Goal: Transaction & Acquisition: Obtain resource

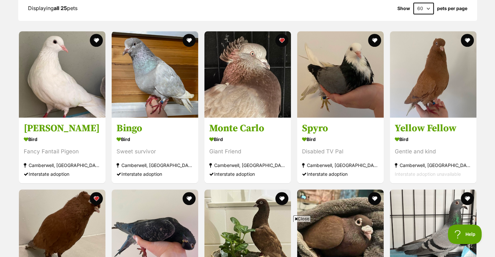
scroll to position [573, 0]
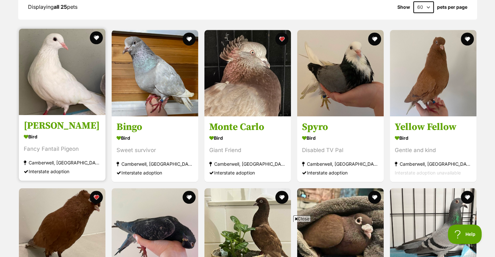
click at [53, 127] on h3 "Bobby" at bounding box center [62, 126] width 77 height 12
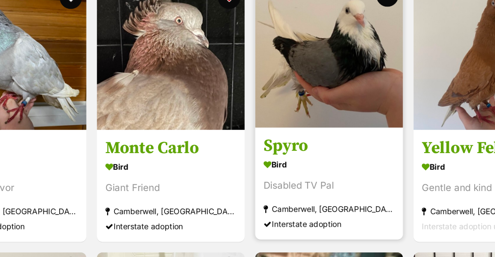
click at [345, 119] on link "Spyro Bird Disabled TV Pal Camberwell, VIC Interstate adoption" at bounding box center [340, 148] width 87 height 66
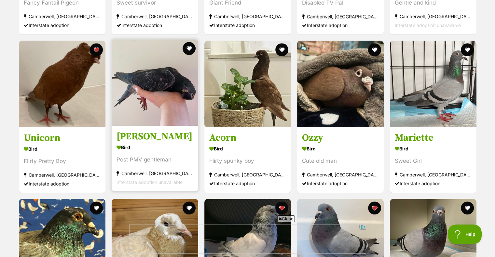
scroll to position [721, 0]
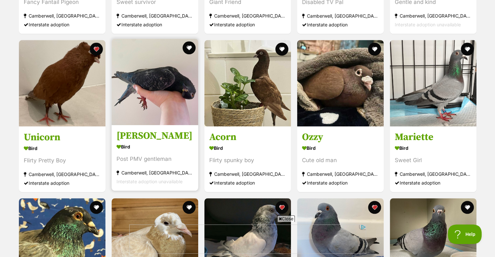
click at [175, 146] on div "Bird" at bounding box center [154, 146] width 77 height 9
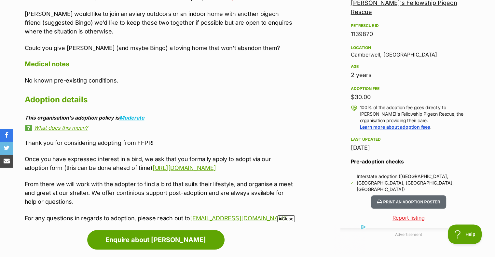
scroll to position [437, 0]
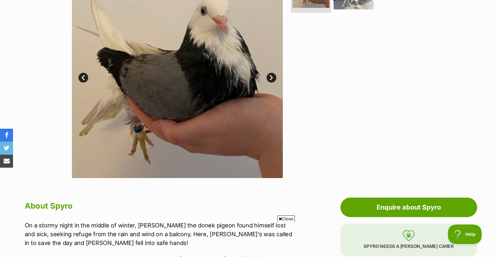
scroll to position [115, 0]
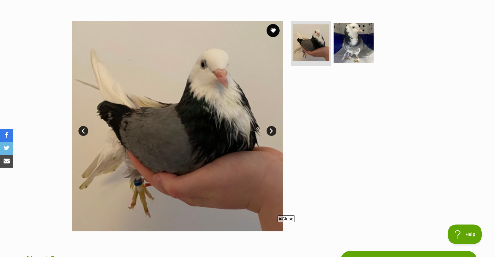
click at [269, 128] on link "Next" at bounding box center [271, 131] width 10 height 10
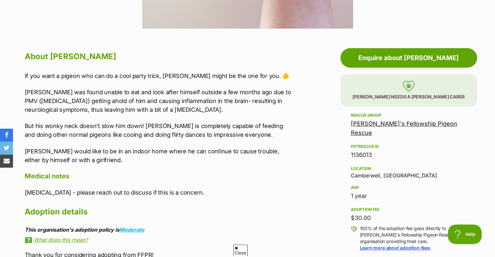
click at [142, 75] on p "If you want a pigeon who can do a cool party trick, Curly Wurly might be the on…" at bounding box center [159, 76] width 269 height 9
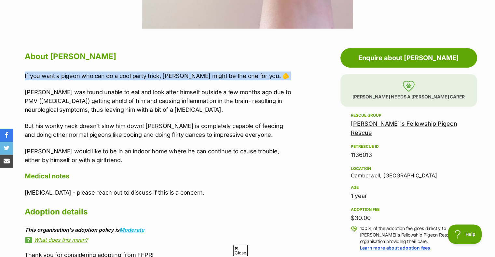
click at [142, 75] on p "If you want a pigeon who can do a cool party trick, Curly Wurly might be the on…" at bounding box center [159, 76] width 269 height 9
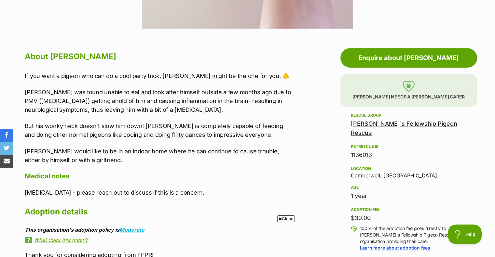
click at [131, 101] on p "Curly Wurly was found unable to eat and look after himself outside a few months…" at bounding box center [159, 101] width 269 height 26
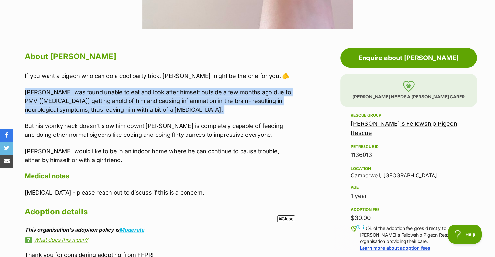
click at [131, 101] on p "Curly Wurly was found unable to eat and look after himself outside a few months…" at bounding box center [159, 101] width 269 height 26
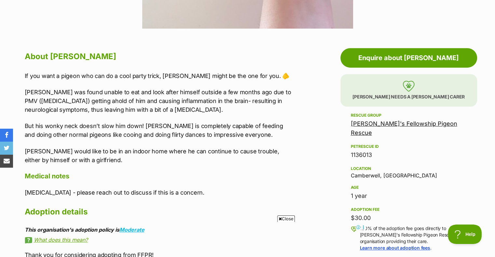
click at [133, 132] on p "But his wonky neck doesn’t slow him down! Curly Wurly is completely capable of …" at bounding box center [159, 131] width 269 height 18
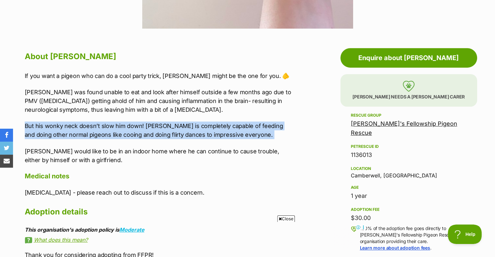
click at [133, 132] on p "But his wonky neck doesn’t slow him down! Curly Wurly is completely capable of …" at bounding box center [159, 131] width 269 height 18
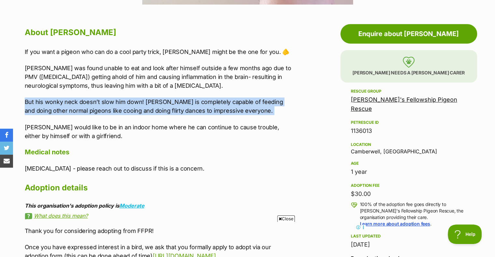
scroll to position [342, 0]
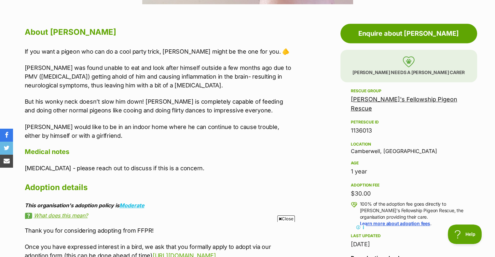
click at [133, 132] on p "Curly Wurly would like to be in an indoor home where he can continue to cause t…" at bounding box center [159, 132] width 269 height 18
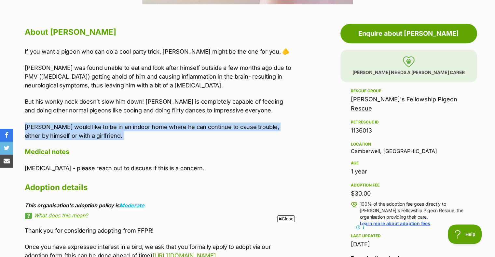
click at [133, 132] on p "Curly Wurly would like to be in an indoor home where he can continue to cause t…" at bounding box center [159, 132] width 269 height 18
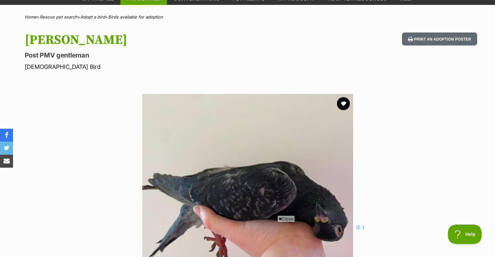
scroll to position [35, 0]
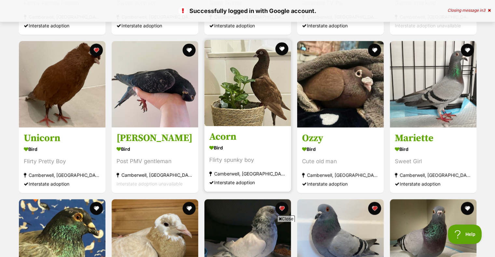
click at [263, 145] on div "Bird" at bounding box center [247, 147] width 77 height 9
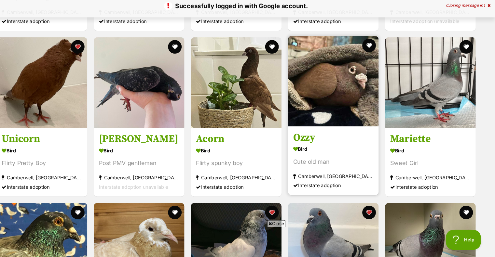
scroll to position [720, 0]
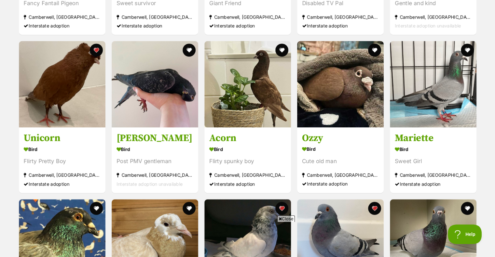
click at [285, 218] on span "Close" at bounding box center [286, 219] width 18 height 7
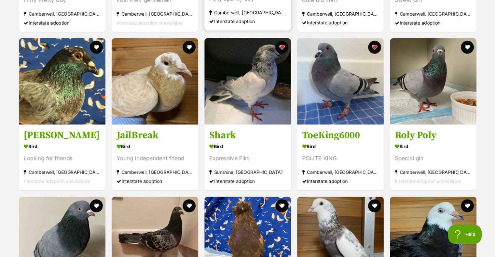
scroll to position [882, 0]
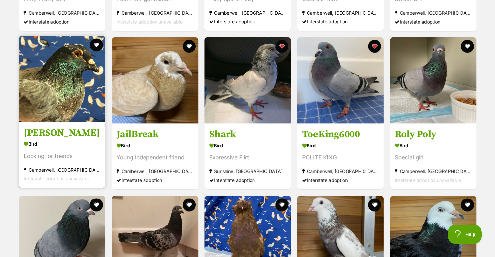
click at [72, 149] on div "Bird" at bounding box center [62, 144] width 77 height 9
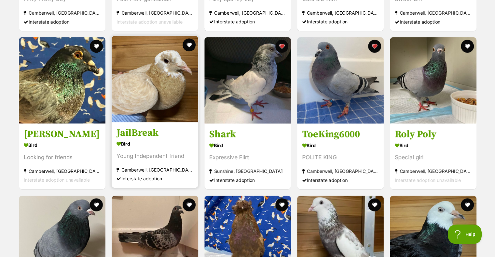
click at [185, 142] on div "Bird" at bounding box center [154, 144] width 77 height 9
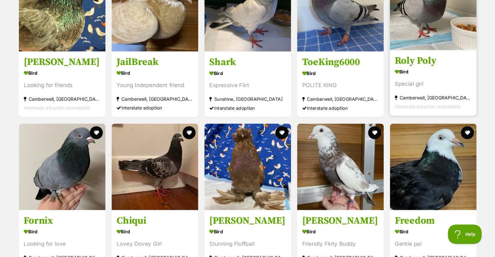
scroll to position [1042, 0]
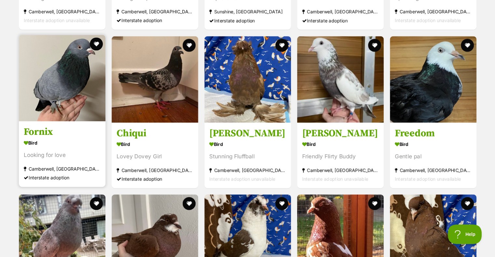
click at [68, 126] on link "Fornix Bird Looking for love Camberwell, VIC Interstate adoption" at bounding box center [62, 154] width 87 height 66
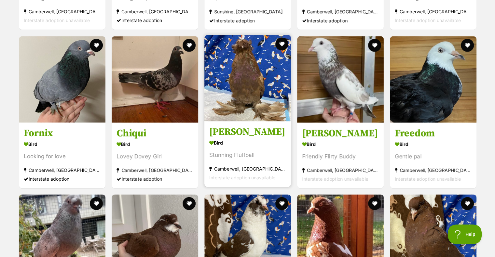
click at [267, 147] on div "Bird" at bounding box center [247, 142] width 77 height 9
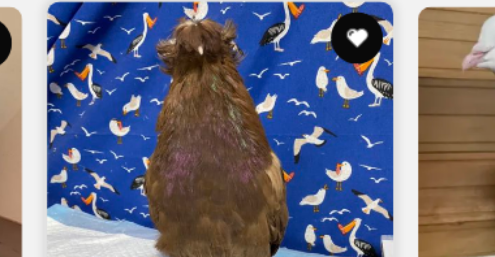
scroll to position [1057, 0]
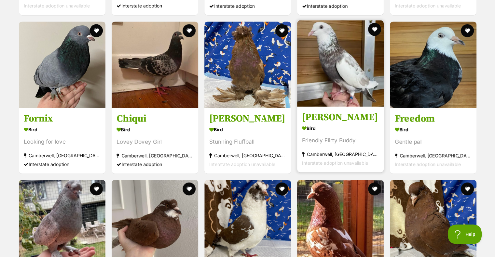
click at [354, 121] on h3 "Mozart" at bounding box center [340, 117] width 77 height 12
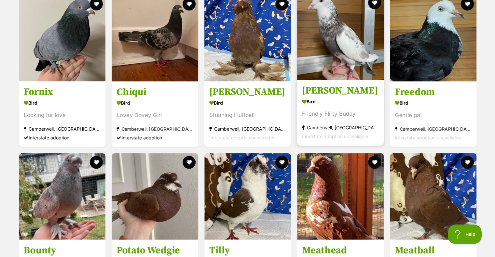
scroll to position [1083, 0]
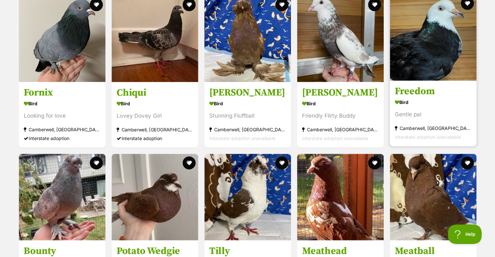
click at [432, 91] on h3 "Freedom" at bounding box center [433, 91] width 77 height 12
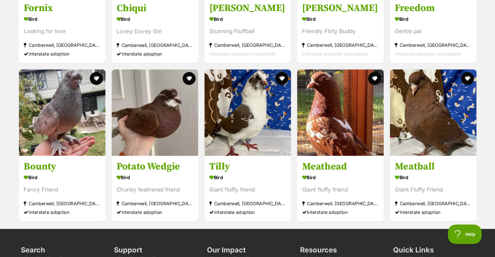
scroll to position [1167, 0]
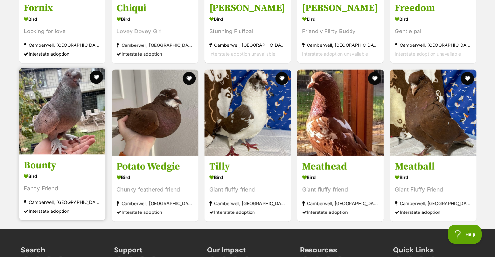
click at [75, 145] on img at bounding box center [62, 111] width 87 height 87
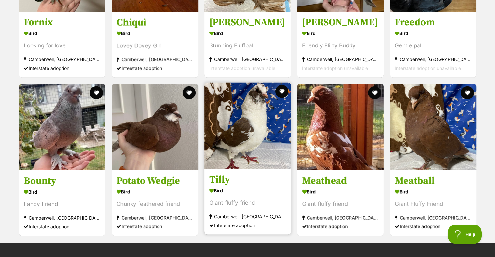
scroll to position [1153, 0]
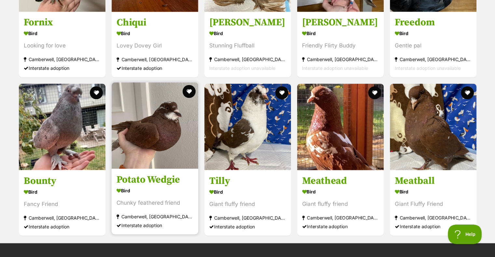
click at [148, 121] on img at bounding box center [155, 125] width 87 height 87
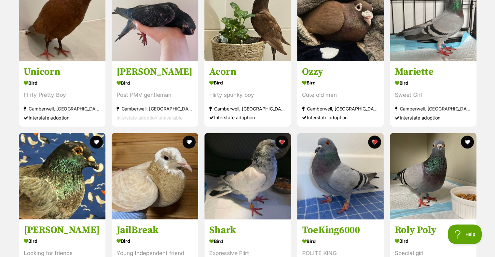
scroll to position [786, 0]
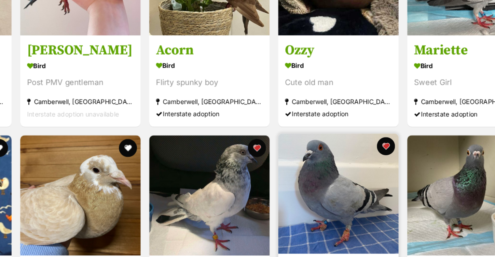
click at [336, 167] on img at bounding box center [340, 175] width 87 height 87
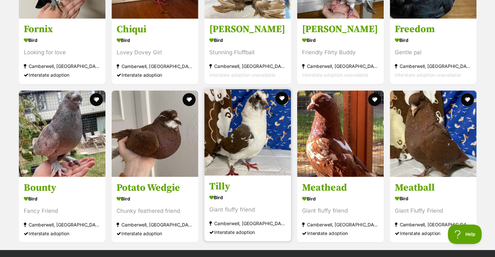
scroll to position [1148, 0]
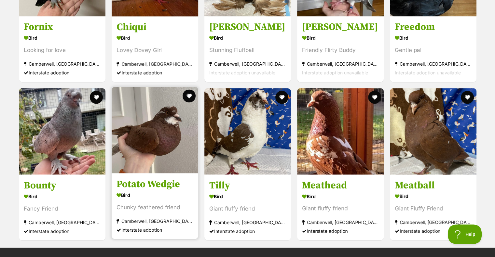
click at [160, 132] on img at bounding box center [155, 130] width 87 height 87
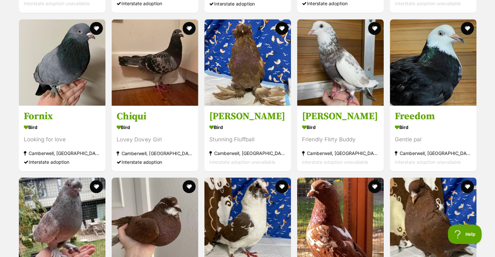
scroll to position [1059, 0]
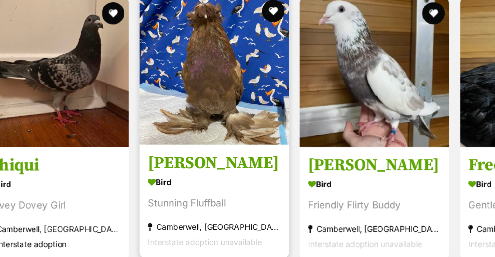
click at [248, 56] on img at bounding box center [247, 61] width 87 height 87
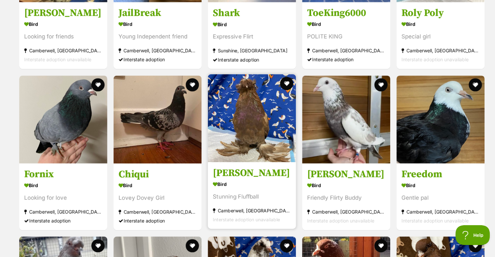
scroll to position [1002, 0]
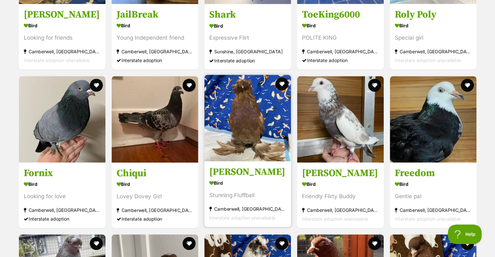
click at [281, 124] on img at bounding box center [247, 118] width 87 height 87
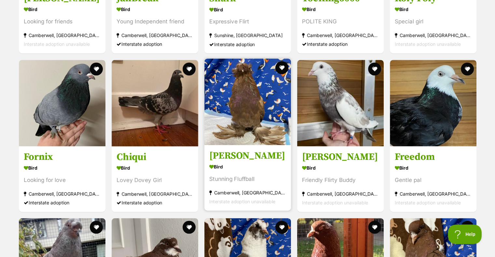
click at [236, 115] on img at bounding box center [247, 102] width 87 height 87
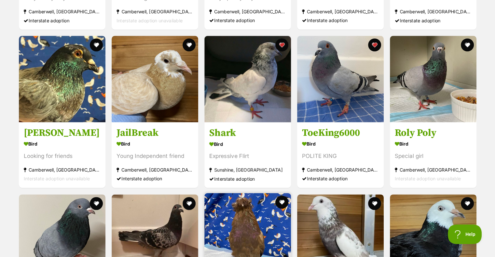
scroll to position [854, 0]
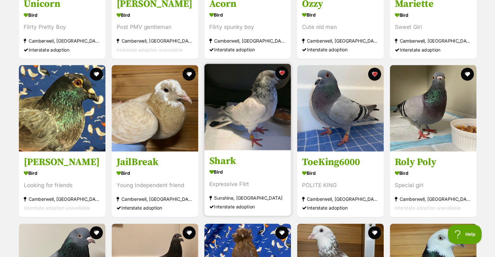
click at [238, 108] on img at bounding box center [247, 107] width 87 height 87
click at [284, 74] on button "favourite" at bounding box center [282, 73] width 14 height 14
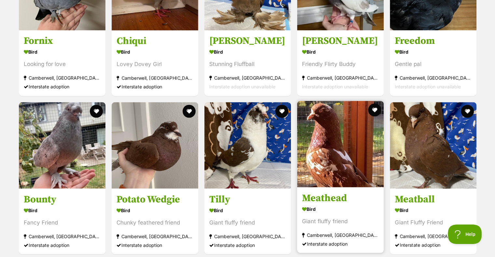
scroll to position [1207, 0]
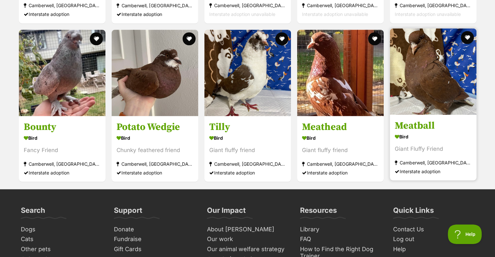
click at [441, 78] on img at bounding box center [433, 71] width 87 height 87
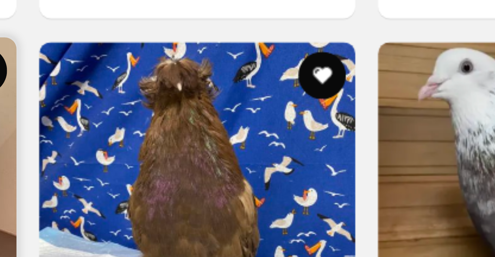
scroll to position [1049, 0]
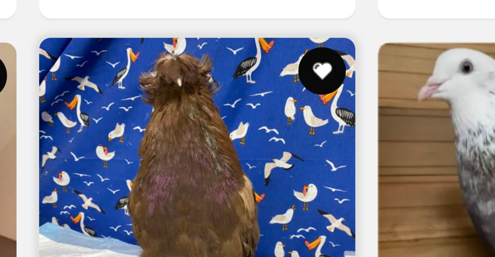
click at [259, 56] on img at bounding box center [247, 71] width 87 height 87
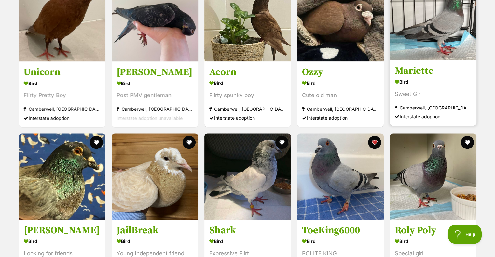
scroll to position [833, 0]
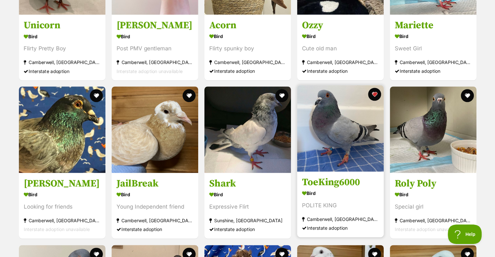
click at [347, 129] on img at bounding box center [340, 128] width 87 height 87
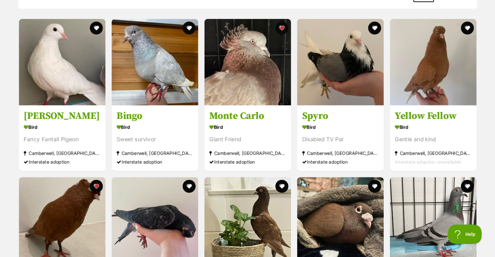
scroll to position [632, 0]
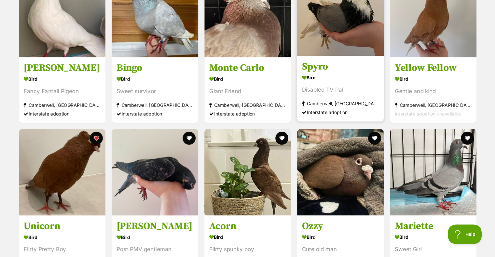
click at [359, 23] on img at bounding box center [340, 12] width 87 height 87
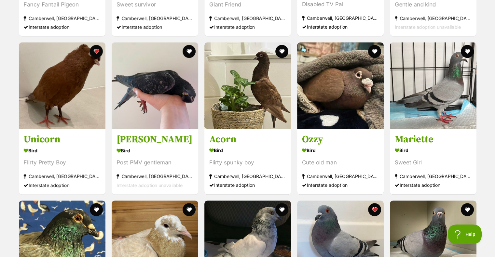
scroll to position [720, 0]
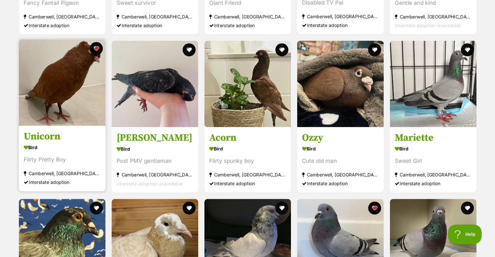
click at [67, 114] on img at bounding box center [62, 82] width 87 height 87
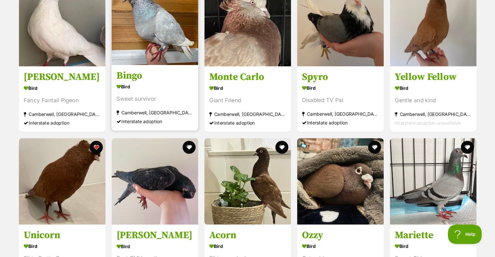
scroll to position [623, 0]
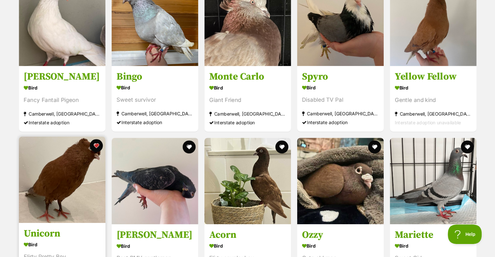
click at [56, 181] on img at bounding box center [62, 180] width 87 height 87
click at [81, 191] on img at bounding box center [62, 180] width 87 height 87
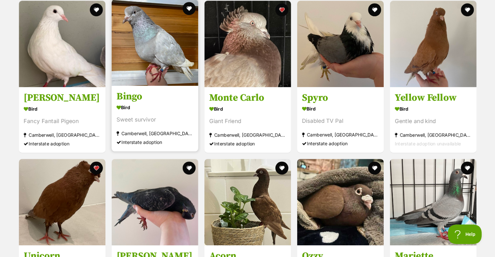
scroll to position [602, 0]
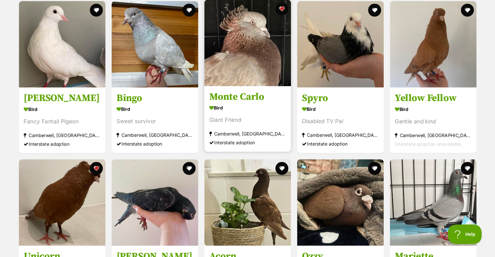
click at [276, 109] on div "Bird" at bounding box center [247, 107] width 77 height 9
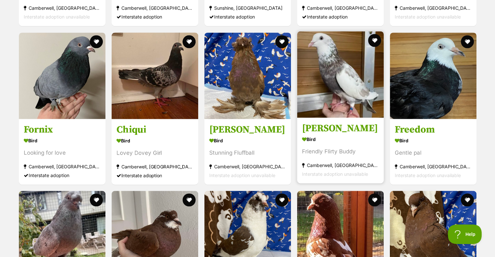
scroll to position [1046, 0]
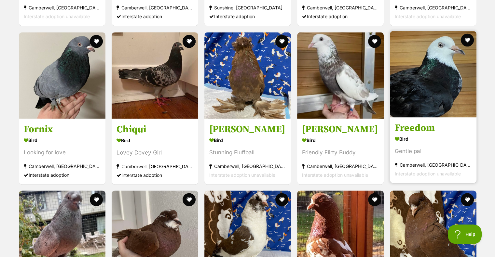
click at [441, 119] on link at bounding box center [433, 115] width 87 height 7
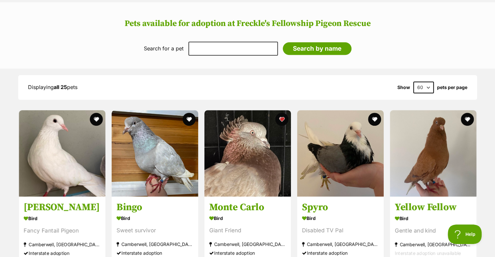
scroll to position [490, 0]
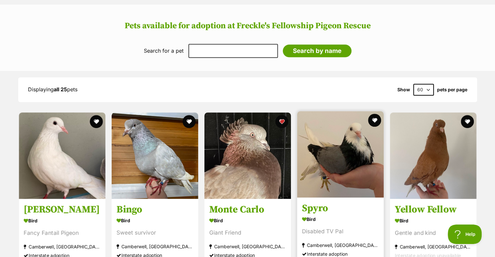
click at [374, 222] on div "Bird" at bounding box center [340, 219] width 77 height 9
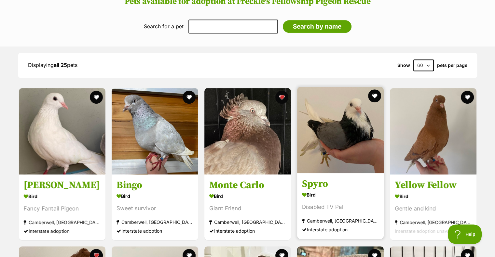
scroll to position [516, 0]
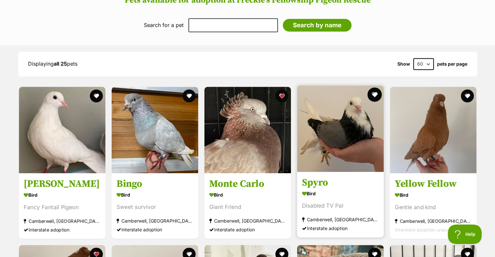
click at [373, 98] on button "favourite" at bounding box center [374, 95] width 14 height 14
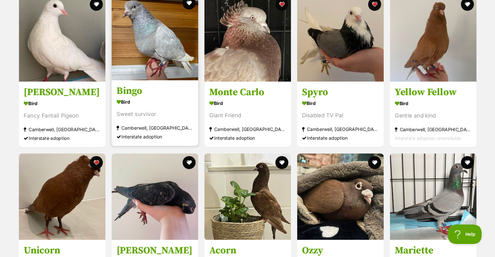
scroll to position [597, 0]
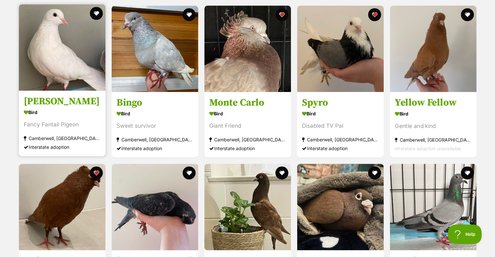
click at [77, 106] on h3 "Bobby" at bounding box center [62, 101] width 77 height 12
click at [50, 56] on img at bounding box center [62, 47] width 87 height 87
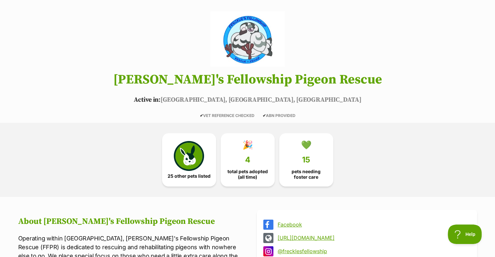
scroll to position [0, 0]
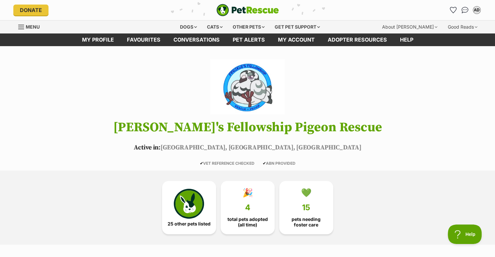
click at [252, 94] on img at bounding box center [247, 86] width 74 height 55
click at [255, 11] on img "PetRescue" at bounding box center [247, 10] width 62 height 12
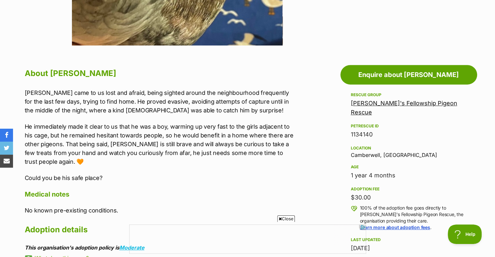
click at [140, 89] on p "Rowan came to us lost and afraid, being sighted around the neighbourhood freque…" at bounding box center [159, 101] width 269 height 26
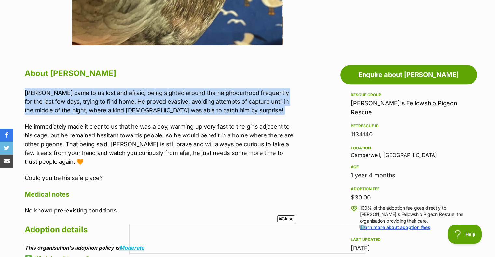
click at [140, 89] on p "Rowan came to us lost and afraid, being sighted around the neighbourhood freque…" at bounding box center [159, 101] width 269 height 26
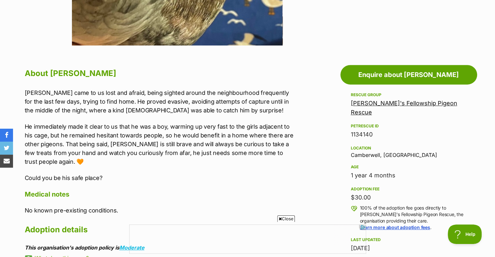
click at [140, 149] on p "He immediately made it clear to us that he was a boy, warming up very fast to t…" at bounding box center [159, 144] width 269 height 44
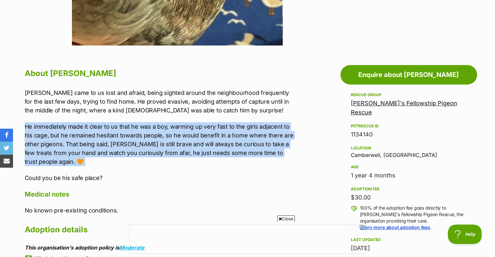
click at [140, 149] on p "He immediately made it clear to us that he was a boy, warming up very fast to t…" at bounding box center [159, 144] width 269 height 44
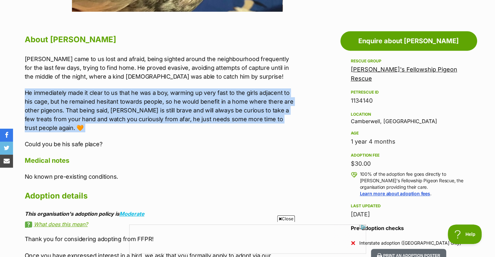
scroll to position [335, 0]
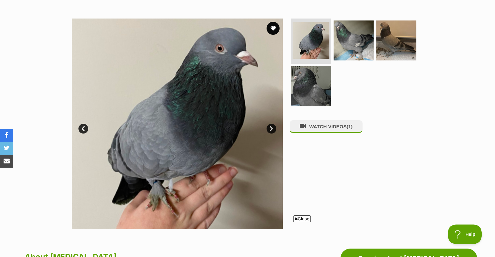
scroll to position [114, 0]
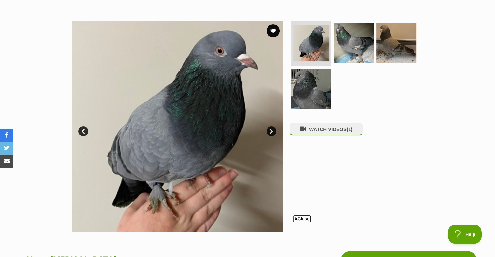
click at [271, 133] on link "Next" at bounding box center [271, 132] width 10 height 10
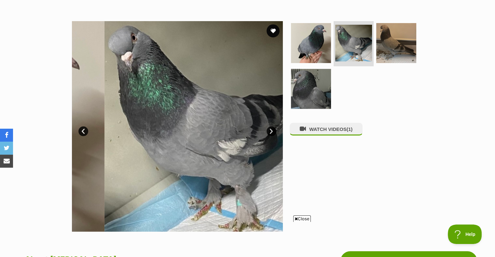
click at [271, 133] on link "Next" at bounding box center [271, 132] width 10 height 10
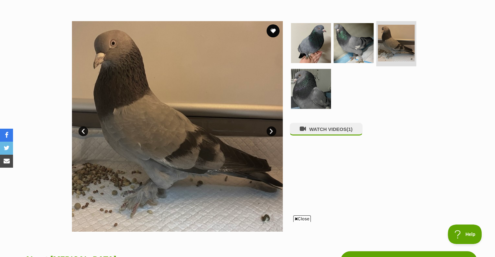
click at [271, 133] on link "Next" at bounding box center [271, 132] width 10 height 10
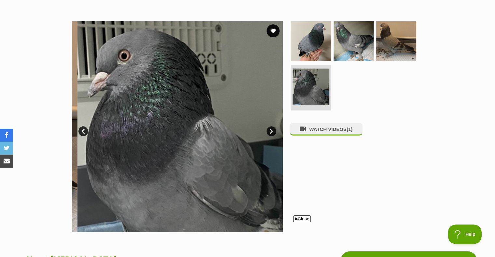
click at [271, 133] on link "Next" at bounding box center [271, 132] width 10 height 10
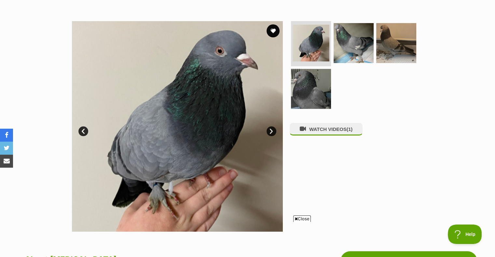
click at [271, 133] on link "Next" at bounding box center [271, 132] width 10 height 10
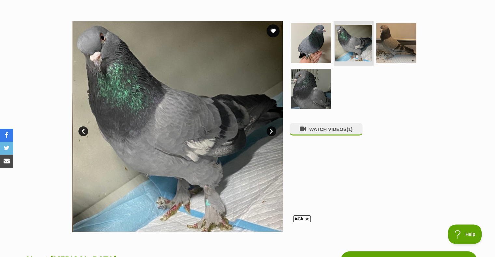
click at [271, 133] on link "Next" at bounding box center [271, 132] width 10 height 10
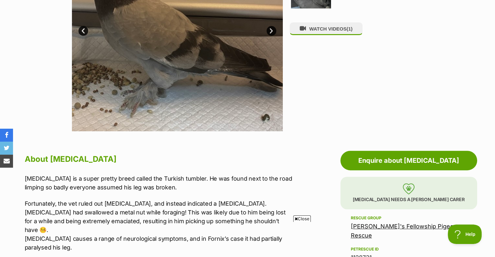
scroll to position [215, 0]
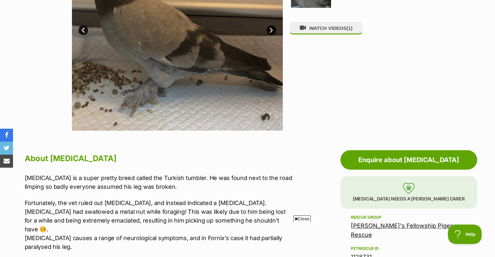
click at [137, 176] on p "Fornix is a super pretty breed called the Turkish tumbler. He was found next to…" at bounding box center [159, 183] width 269 height 18
drag, startPoint x: 137, startPoint y: 176, endPoint x: 170, endPoint y: 176, distance: 32.9
click at [170, 176] on p "Fornix is a super pretty breed called the Turkish tumbler. He was found next to…" at bounding box center [159, 183] width 269 height 18
copy p "Turkish tumbler"
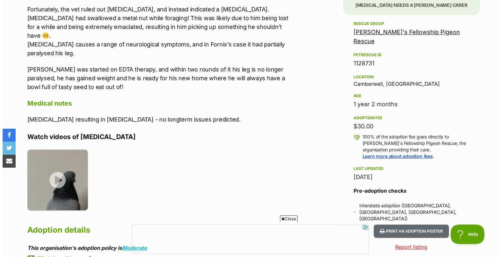
scroll to position [410, 0]
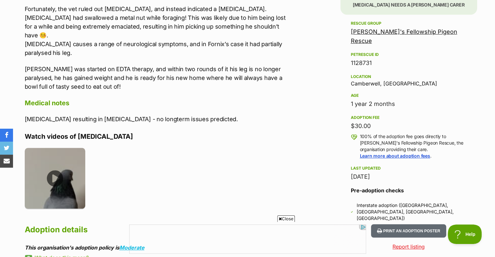
click at [53, 173] on img at bounding box center [55, 178] width 61 height 61
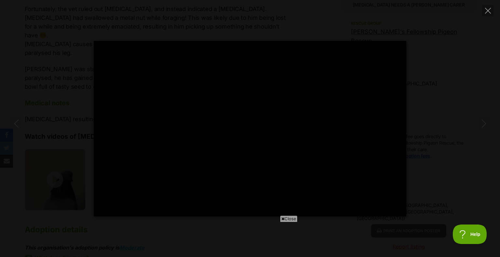
scroll to position [0, 0]
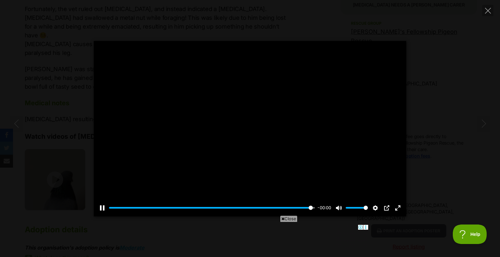
type input "100"
click at [312, 4] on div "Pause Play % buffered 00:00 00:00 Unmute Mute Disable captions Enable captions …" at bounding box center [250, 128] width 500 height 257
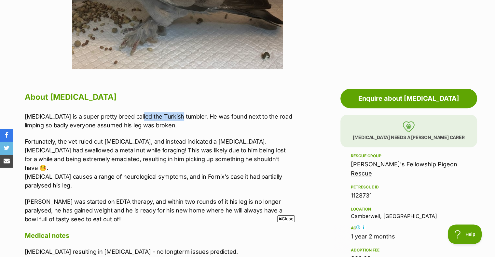
scroll to position [278, 0]
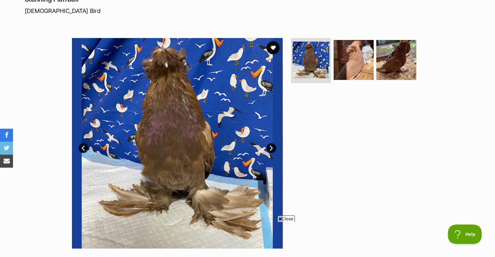
click at [272, 148] on link "Next" at bounding box center [271, 148] width 10 height 10
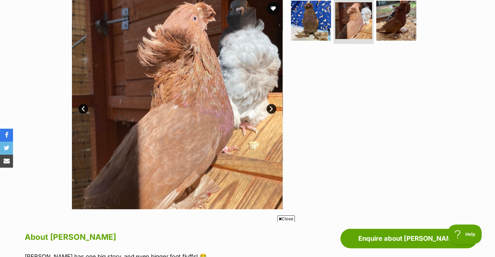
click at [269, 108] on link "Next" at bounding box center [271, 109] width 10 height 10
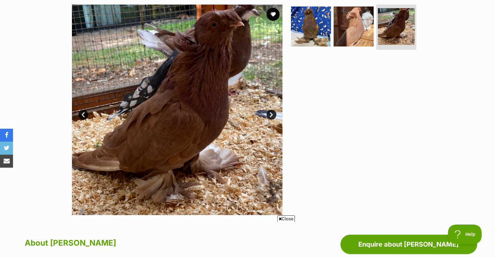
scroll to position [131, 0]
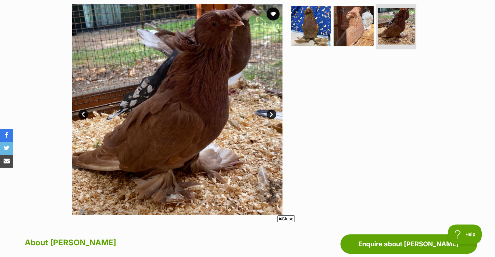
click at [284, 218] on span "Close" at bounding box center [286, 219] width 18 height 7
click at [272, 114] on link "Next" at bounding box center [271, 115] width 10 height 10
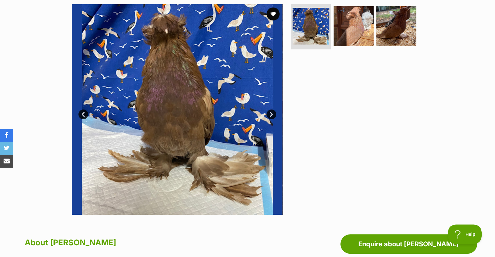
click at [272, 114] on link "Next" at bounding box center [271, 115] width 10 height 10
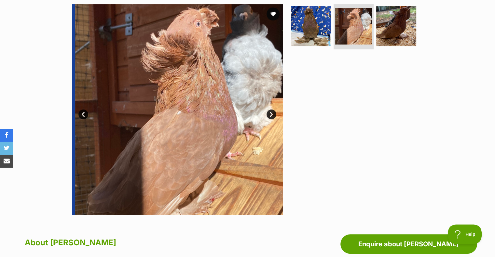
click at [272, 114] on link "Next" at bounding box center [271, 115] width 10 height 10
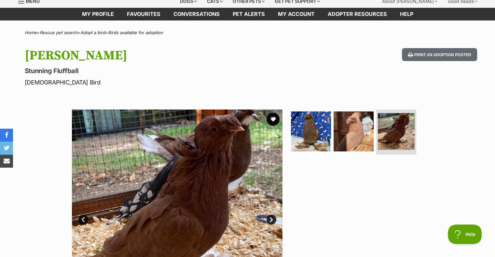
scroll to position [0, 0]
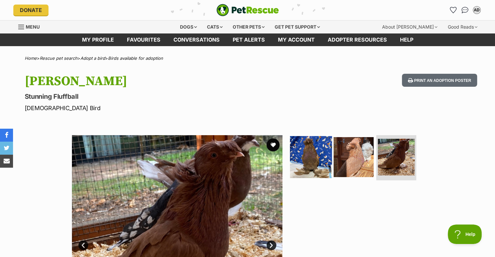
click at [323, 155] on img at bounding box center [311, 157] width 42 height 42
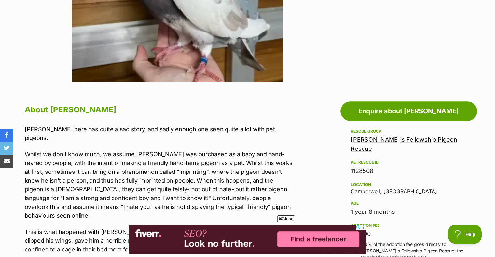
scroll to position [328, 0]
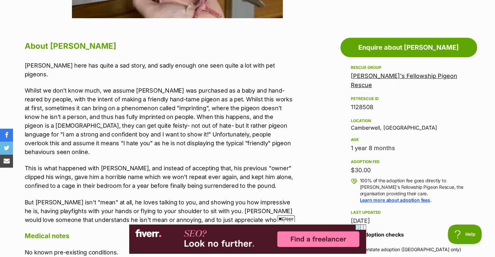
click at [280, 218] on icon at bounding box center [279, 219] width 3 height 4
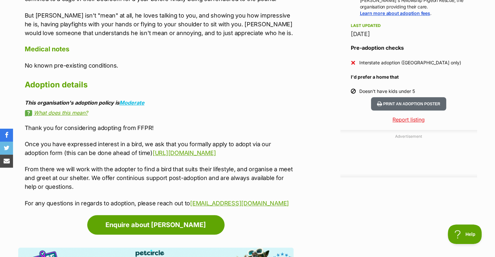
scroll to position [0, 0]
click at [274, 110] on link "What does this mean?" at bounding box center [159, 113] width 269 height 6
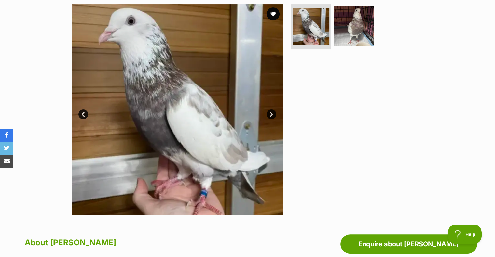
scroll to position [130, 0]
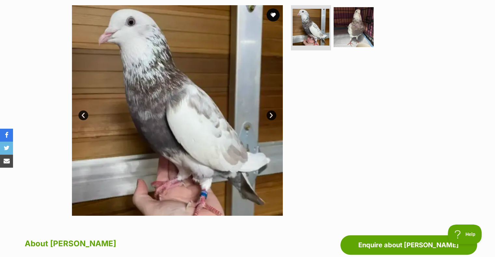
click at [275, 115] on link "Next" at bounding box center [271, 116] width 10 height 10
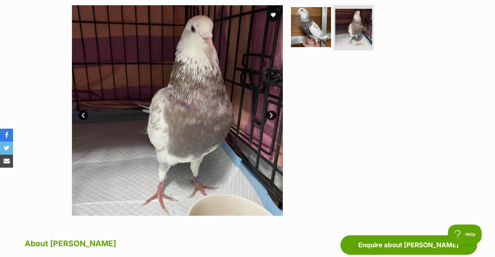
click at [275, 115] on link "Next" at bounding box center [271, 116] width 10 height 10
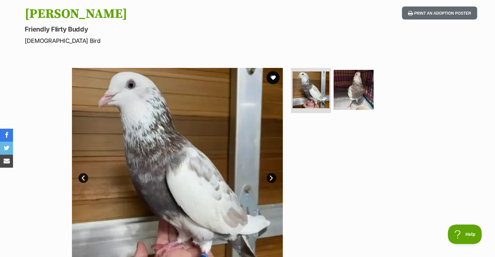
scroll to position [67, 0]
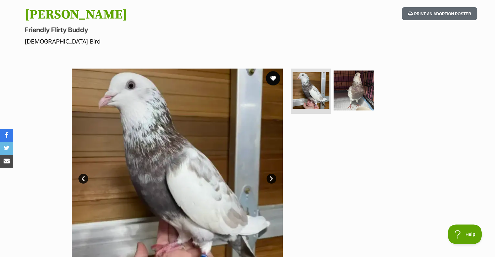
click at [273, 79] on button "favourite" at bounding box center [273, 78] width 14 height 14
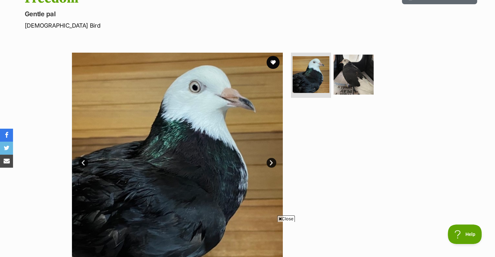
click at [272, 162] on link "Next" at bounding box center [271, 163] width 10 height 10
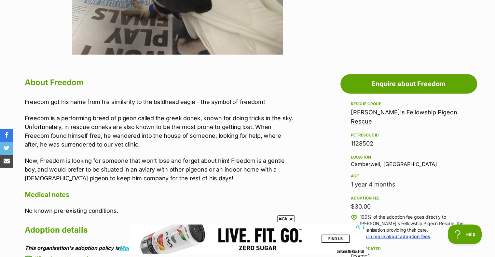
scroll to position [341, 0]
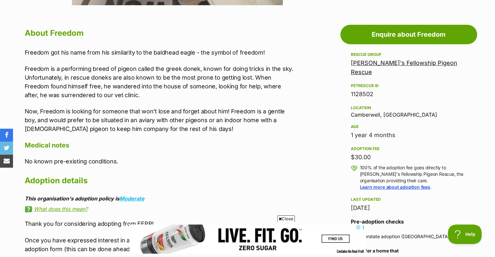
click at [128, 50] on p "Freedom got his name from his similarity to the baldhead eagle - the symbol of …" at bounding box center [159, 52] width 269 height 9
drag, startPoint x: 128, startPoint y: 50, endPoint x: 197, endPoint y: 54, distance: 68.8
click at [197, 54] on p "Freedom got his name from his similarity to the baldhead eagle - the symbol of …" at bounding box center [159, 52] width 269 height 9
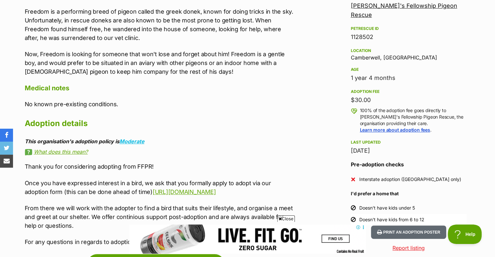
scroll to position [441, 0]
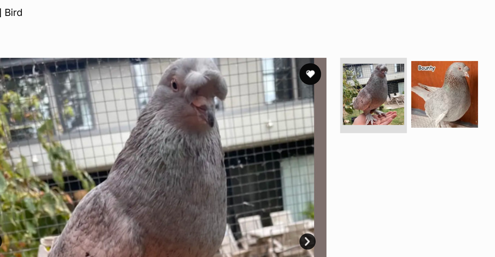
scroll to position [67, 0]
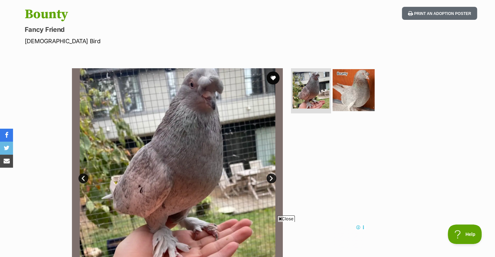
click at [366, 88] on img at bounding box center [353, 90] width 42 height 42
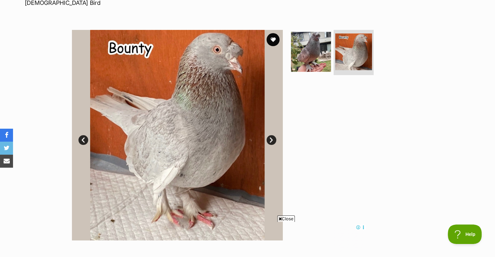
scroll to position [99, 0]
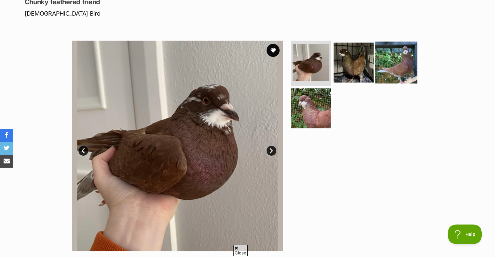
scroll to position [94, 0]
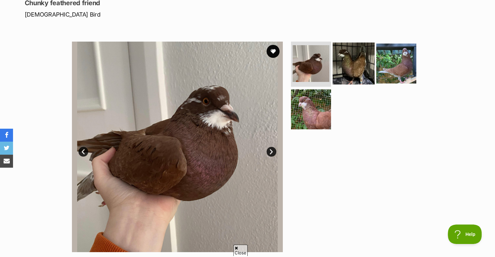
click at [351, 63] on img at bounding box center [353, 63] width 42 height 42
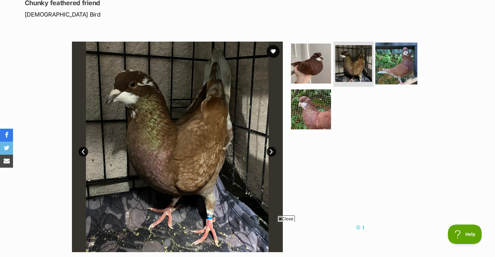
scroll to position [0, 0]
click at [377, 62] on img at bounding box center [396, 63] width 42 height 42
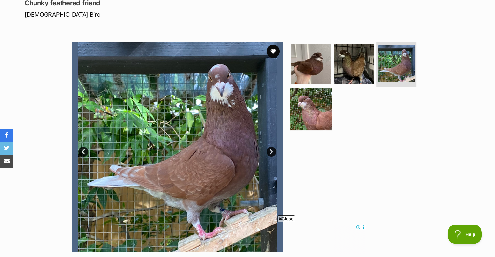
click at [309, 95] on img at bounding box center [311, 109] width 42 height 42
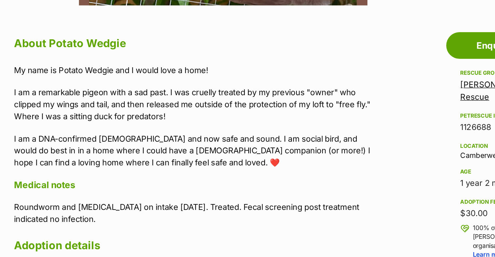
scroll to position [332, 0]
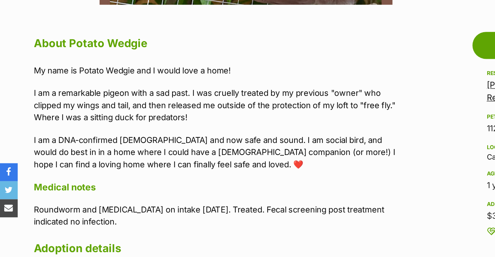
click at [179, 79] on p "I am a remarkable pigeon with a sad past. I was cruelly treated by my previous …" at bounding box center [159, 87] width 269 height 26
drag, startPoint x: 179, startPoint y: 79, endPoint x: 235, endPoint y: 79, distance: 55.6
click at [235, 79] on p "I am a remarkable pigeon with a sad past. I was cruelly treated by my previous …" at bounding box center [159, 87] width 269 height 26
click at [47, 85] on p "I am a remarkable pigeon with a sad past. I was cruelly treated by my previous …" at bounding box center [159, 87] width 269 height 26
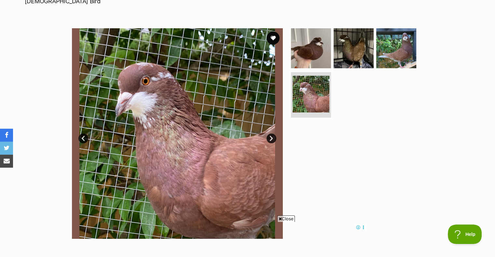
scroll to position [0, 0]
click at [271, 135] on link "Next" at bounding box center [271, 139] width 10 height 10
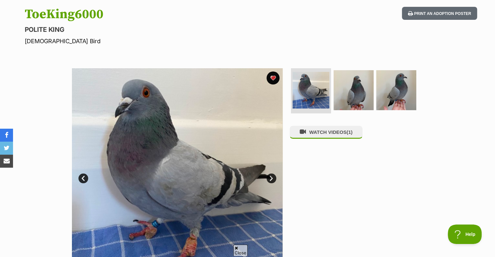
click at [272, 178] on link "Next" at bounding box center [271, 179] width 10 height 10
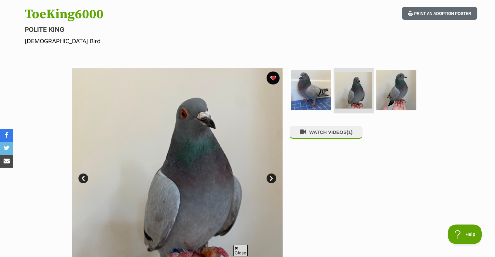
click at [272, 178] on link "Next" at bounding box center [271, 179] width 10 height 10
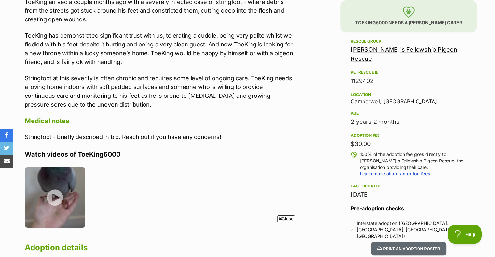
scroll to position [487, 0]
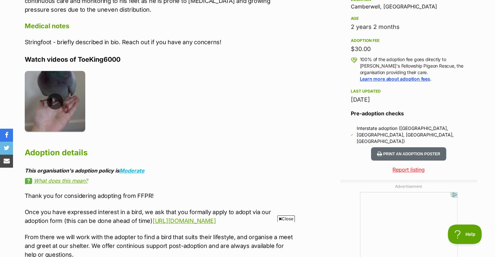
click at [46, 96] on img at bounding box center [55, 101] width 61 height 61
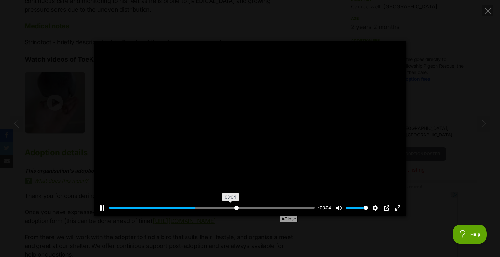
click at [236, 207] on input "Seek" at bounding box center [212, 208] width 206 height 6
click at [288, 207] on input "Seek" at bounding box center [212, 208] width 206 height 6
type input "100"
click at [455, 95] on div "Pause Play % buffered 00:07 00:00 Unmute Mute Disable captions Enable captions …" at bounding box center [250, 129] width 500 height 176
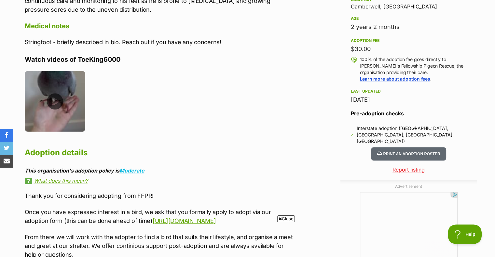
click at [59, 98] on img at bounding box center [55, 101] width 61 height 61
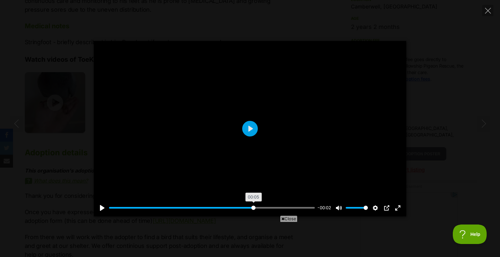
click at [253, 207] on input "Seek" at bounding box center [212, 208] width 206 height 6
click at [275, 208] on input "Seek" at bounding box center [212, 208] width 206 height 6
click at [180, 209] on input "Seek" at bounding box center [212, 208] width 206 height 6
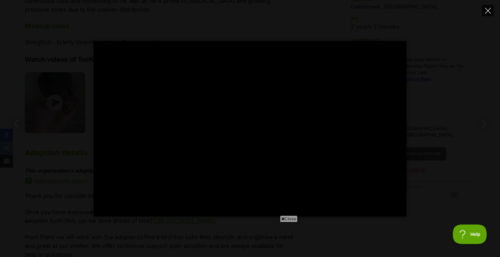
click at [491, 9] on button "Close" at bounding box center [487, 10] width 11 height 11
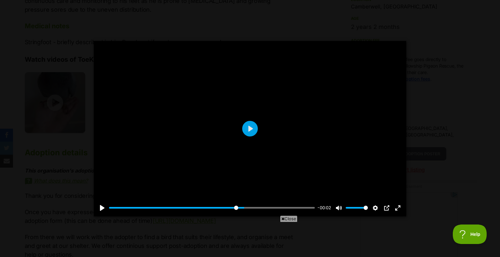
type input "65.67"
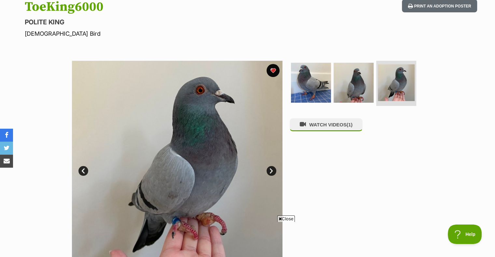
scroll to position [64, 0]
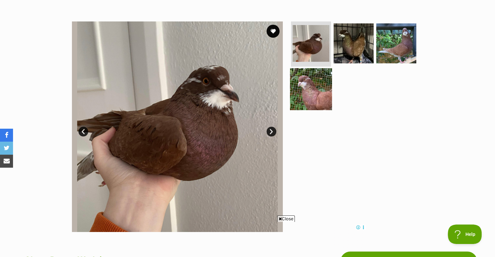
click at [321, 72] on img at bounding box center [311, 89] width 42 height 42
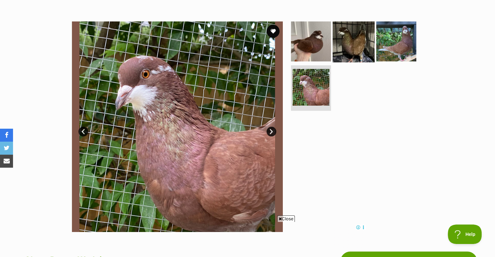
click at [344, 47] on img at bounding box center [353, 41] width 42 height 42
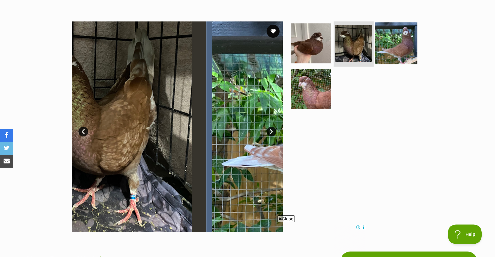
click at [389, 41] on img at bounding box center [396, 43] width 42 height 42
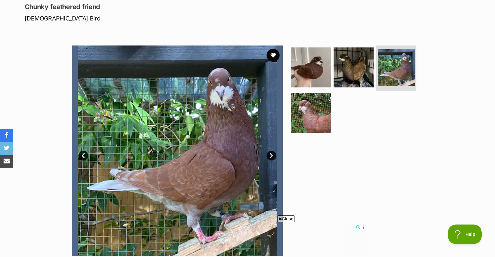
scroll to position [89, 0]
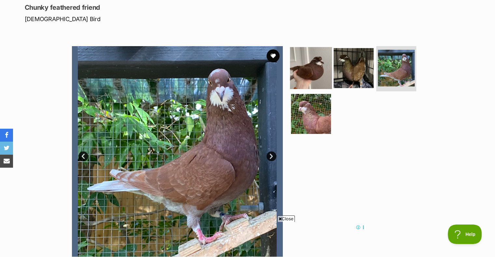
click at [304, 63] on img at bounding box center [311, 68] width 42 height 42
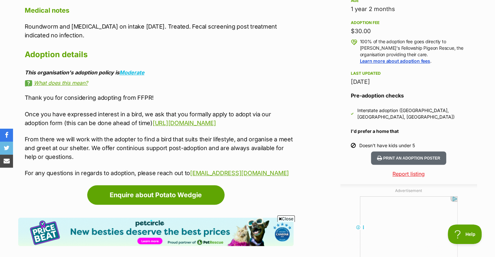
scroll to position [468, 0]
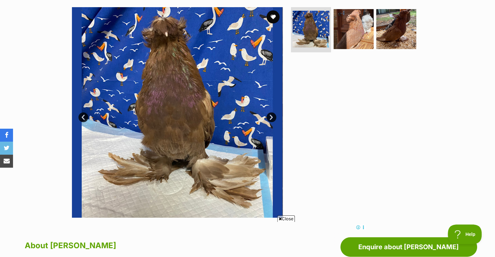
scroll to position [128, 0]
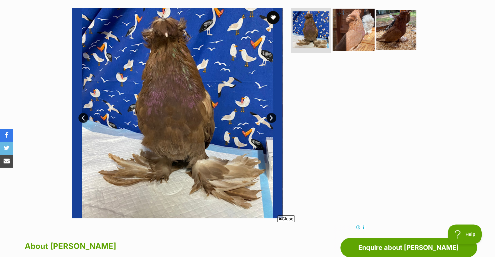
click at [352, 19] on img at bounding box center [353, 29] width 42 height 42
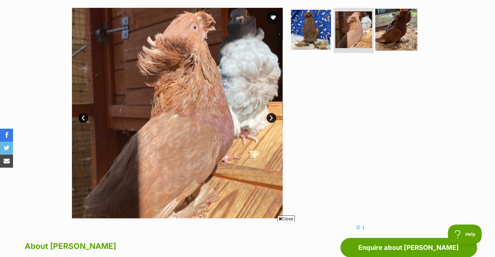
click at [396, 37] on img at bounding box center [396, 29] width 42 height 42
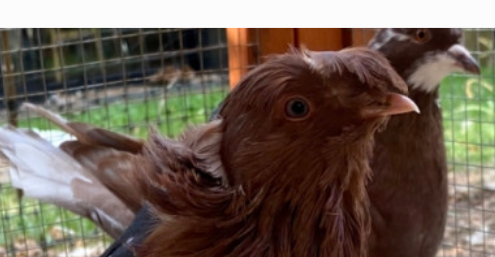
scroll to position [115, 0]
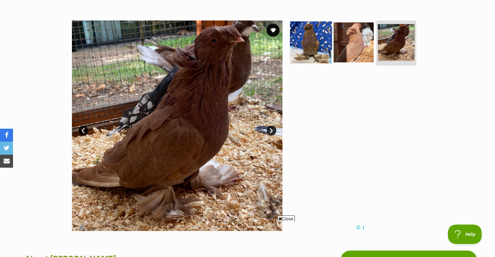
click at [316, 35] on img at bounding box center [311, 42] width 42 height 42
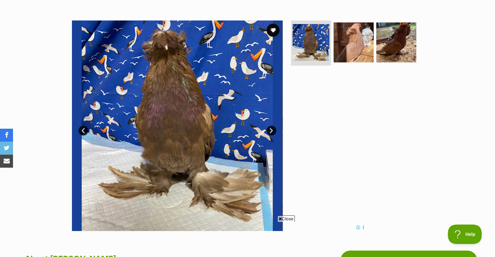
click at [288, 220] on span "Close" at bounding box center [286, 219] width 18 height 7
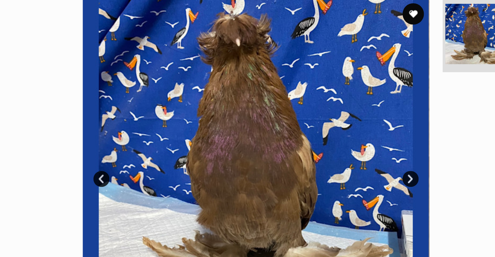
scroll to position [108, 0]
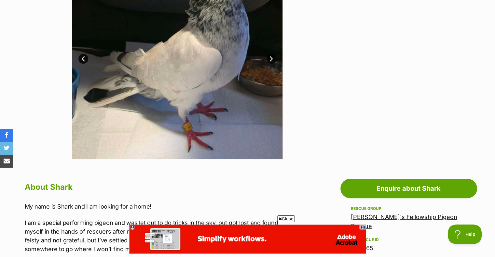
scroll to position [187, 0]
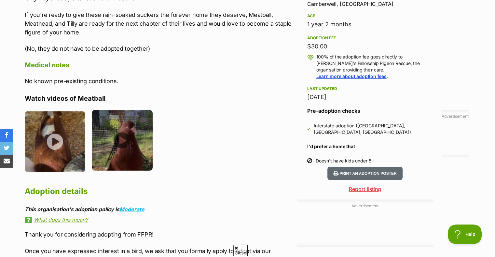
click at [119, 134] on img at bounding box center [122, 140] width 61 height 61
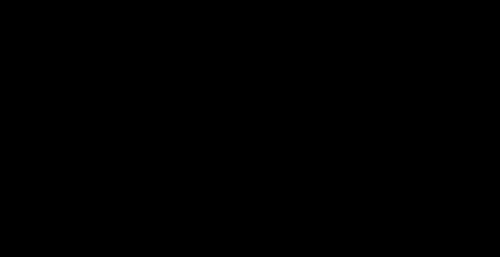
scroll to position [489, 0]
type input "100"
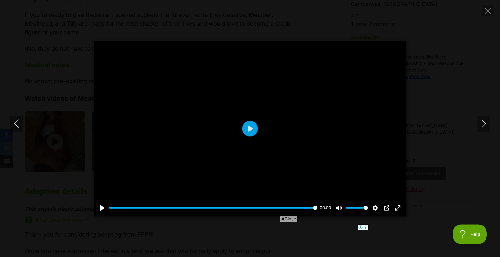
click at [441, 53] on div "Pause Play % buffered 00:00 00:00 Unmute Mute Disable captions Enable captions …" at bounding box center [250, 129] width 500 height 176
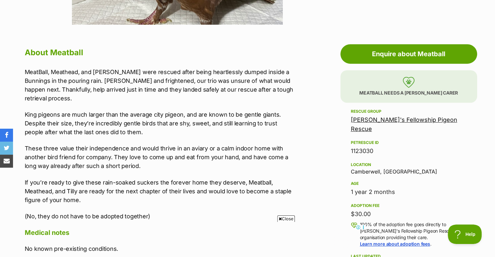
scroll to position [256, 0]
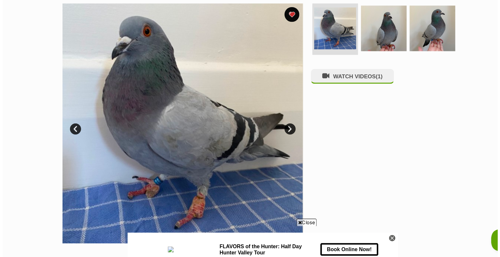
scroll to position [109, 0]
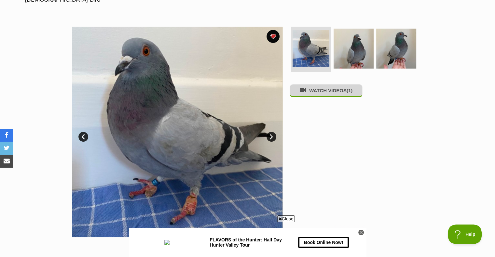
click at [340, 89] on button "WATCH VIDEOS (1)" at bounding box center [326, 90] width 73 height 13
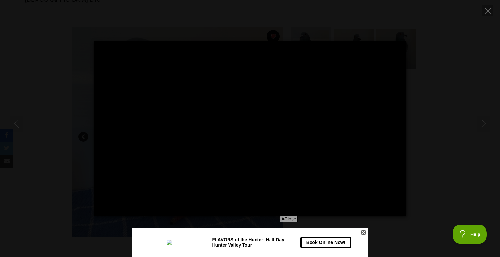
type input "100"
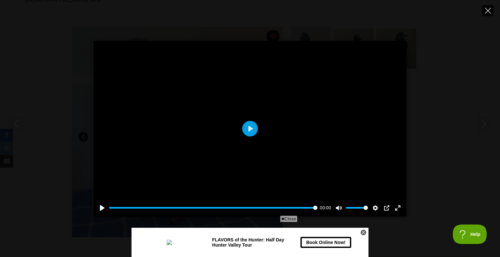
click at [486, 13] on icon "Close" at bounding box center [488, 11] width 6 height 6
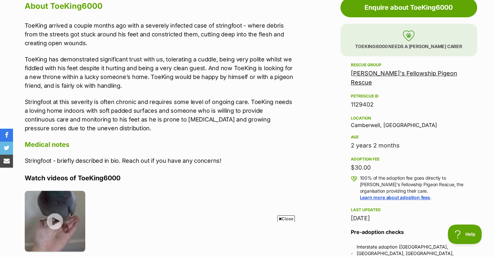
scroll to position [0, 0]
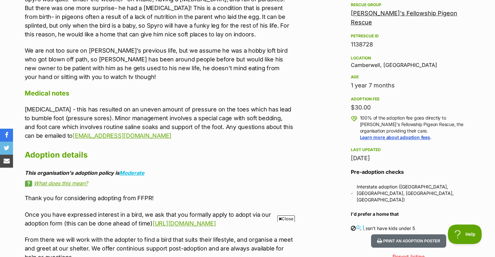
scroll to position [401, 0]
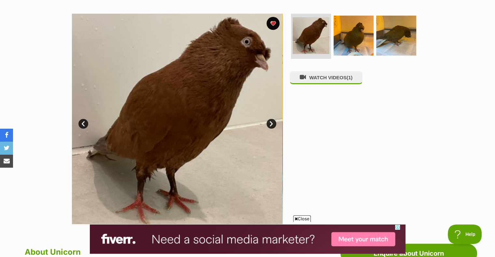
scroll to position [121, 0]
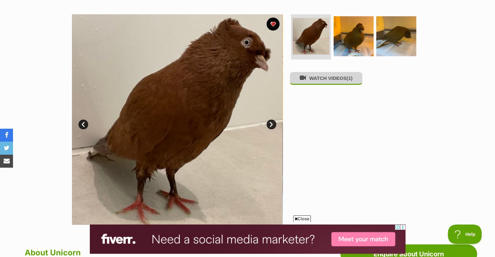
click at [344, 79] on button "WATCH VIDEOS (1)" at bounding box center [326, 78] width 73 height 13
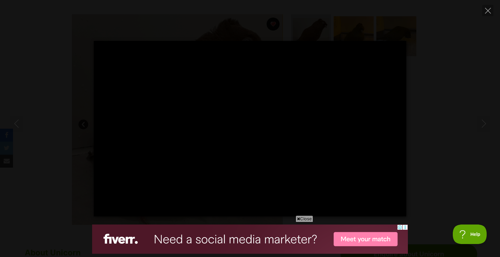
type input "100"
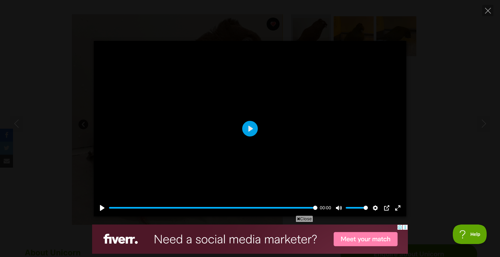
click at [474, 76] on div "Pause Play % buffered 00:00 00:00 Unmute Mute Disable captions Enable captions …" at bounding box center [250, 129] width 500 height 176
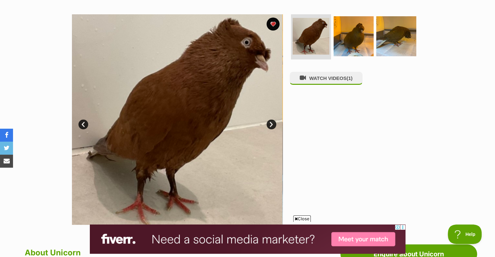
click at [157, 147] on img at bounding box center [177, 119] width 211 height 211
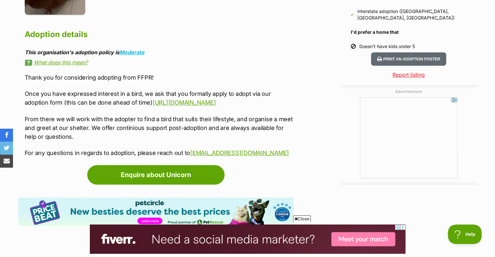
scroll to position [610, 0]
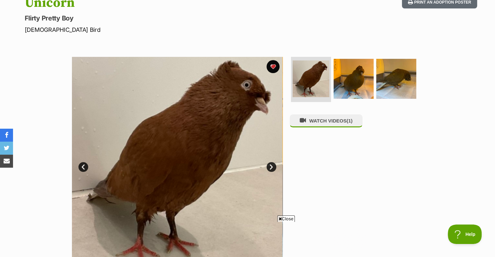
scroll to position [78, 0]
click at [226, 102] on img at bounding box center [177, 162] width 211 height 211
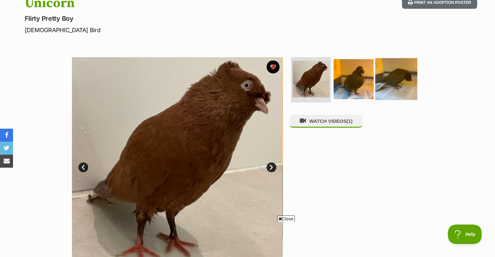
click at [375, 79] on img at bounding box center [396, 79] width 42 height 42
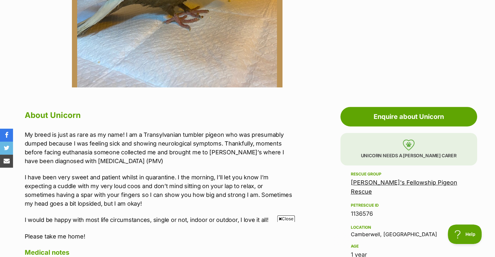
scroll to position [257, 0]
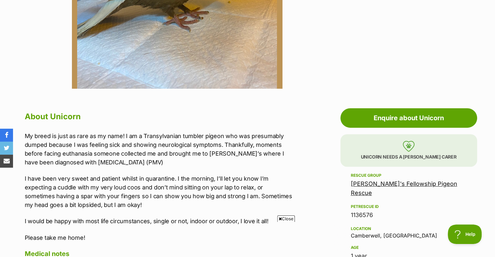
drag, startPoint x: 0, startPoint y: 1, endPoint x: 130, endPoint y: 139, distance: 189.9
click at [130, 139] on p "My breed is just as rare as my name! I am a Transylvanian tumbler pigeon who wa…" at bounding box center [159, 149] width 269 height 35
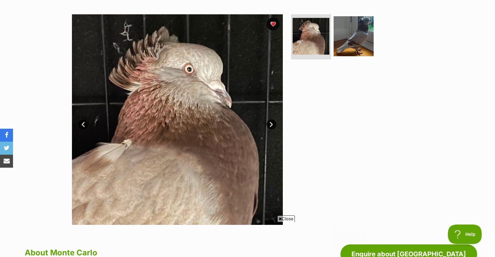
scroll to position [121, 0]
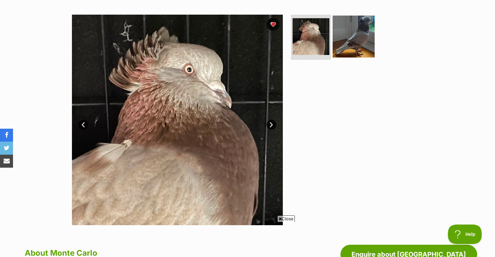
click at [354, 43] on img at bounding box center [353, 36] width 42 height 42
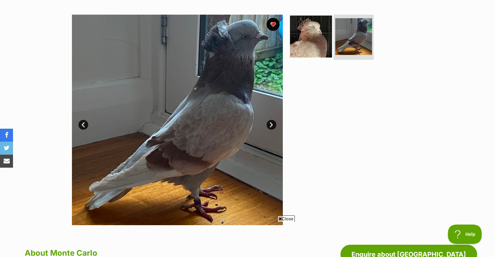
click at [321, 45] on img at bounding box center [311, 36] width 42 height 42
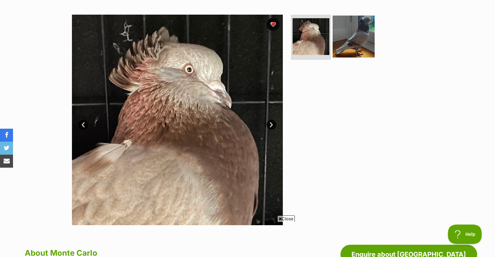
click at [352, 42] on img at bounding box center [353, 36] width 42 height 42
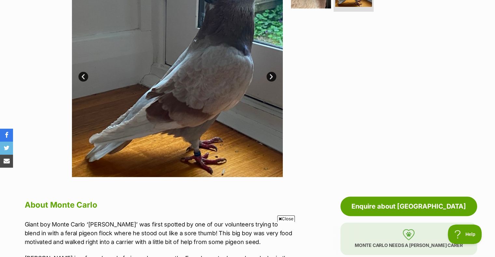
scroll to position [170, 0]
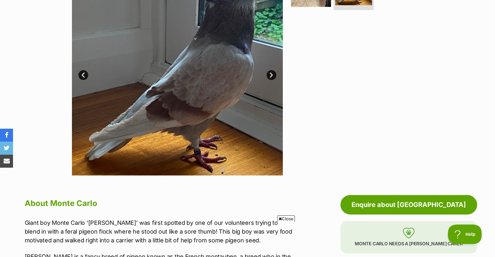
click at [285, 219] on span "Close" at bounding box center [286, 219] width 18 height 7
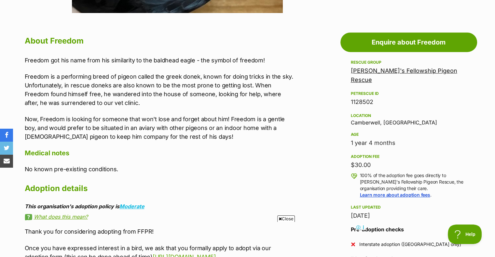
click at [172, 75] on p "Freedom is a performing breed of pigeon called the greek donek, known for doing…" at bounding box center [159, 89] width 269 height 35
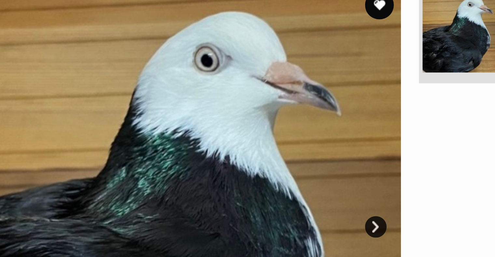
scroll to position [88, 0]
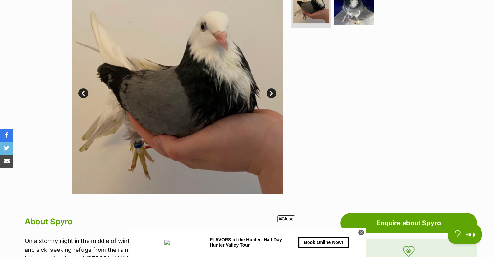
scroll to position [81, 0]
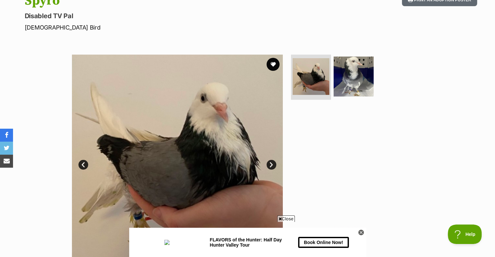
click at [273, 163] on link "Next" at bounding box center [271, 165] width 10 height 10
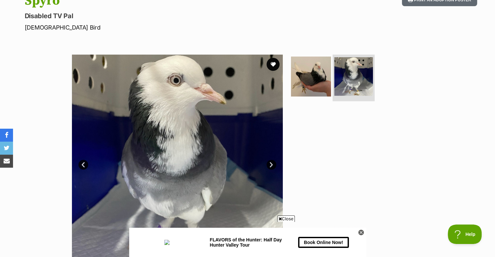
click at [337, 96] on link at bounding box center [353, 93] width 39 height 7
click at [355, 91] on img at bounding box center [353, 76] width 39 height 39
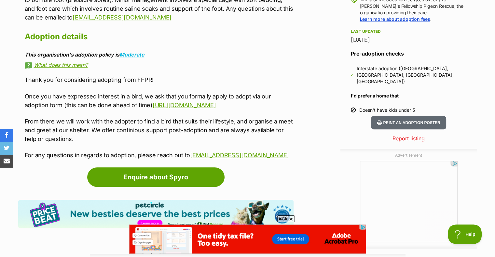
scroll to position [548, 0]
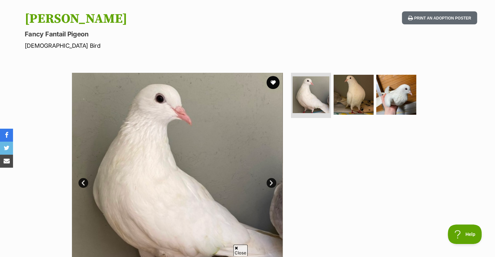
click at [272, 185] on link "Next" at bounding box center [271, 183] width 10 height 10
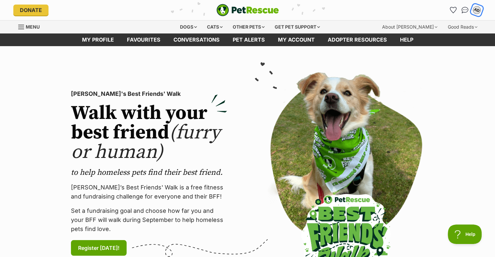
click at [476, 9] on div "AD" at bounding box center [476, 10] width 8 height 8
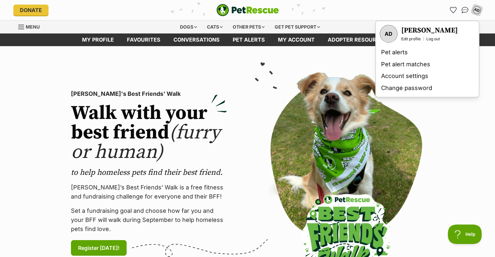
click at [408, 31] on h3 "[PERSON_NAME]" at bounding box center [429, 30] width 57 height 9
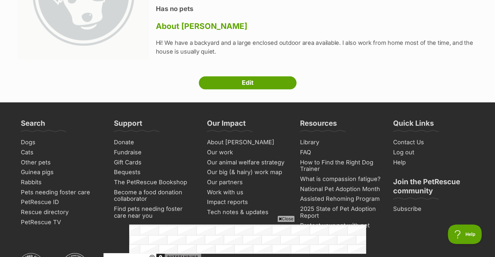
scroll to position [17, 0]
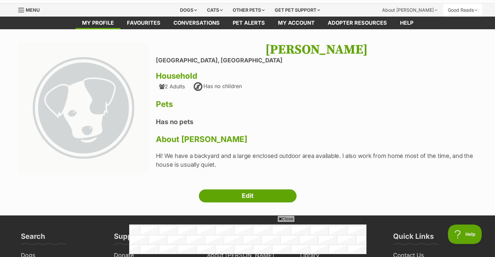
click at [466, 8] on div "Good Reads" at bounding box center [462, 10] width 39 height 13
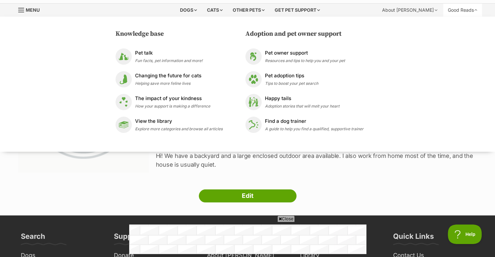
click at [364, 178] on div "Next Prev 1 Ariel Daniel Kingsgrove, New South Wales Household 2 Adults Has no …" at bounding box center [247, 122] width 478 height 161
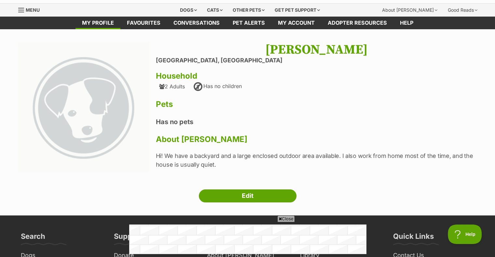
scroll to position [0, 0]
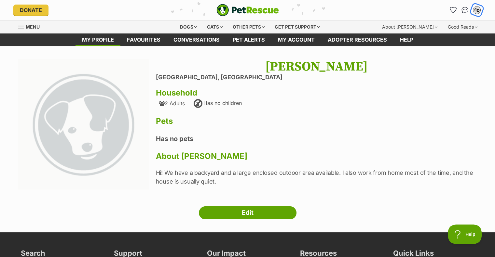
click at [481, 9] on button "AD" at bounding box center [476, 9] width 13 height 13
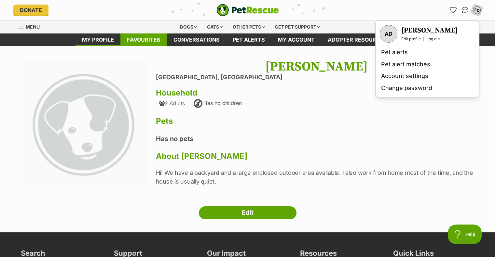
click at [142, 34] on link "Favourites" at bounding box center [143, 40] width 47 height 13
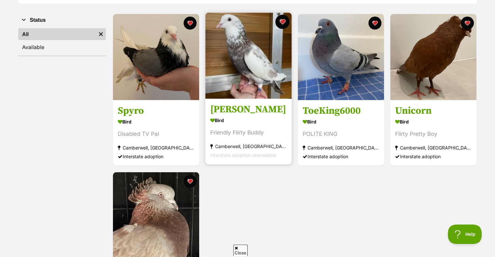
click at [283, 23] on button "favourite" at bounding box center [282, 22] width 14 height 14
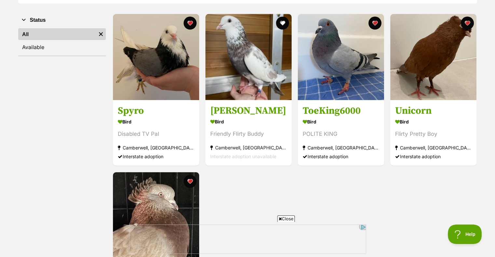
click at [240, 177] on div "Spyro Bird Disabled TV Pal Camberwell, VIC Interstate adoption Advertisement Mo…" at bounding box center [294, 169] width 365 height 312
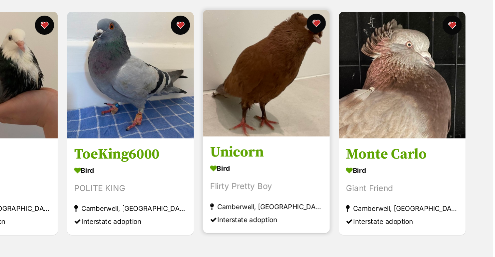
scroll to position [125, 0]
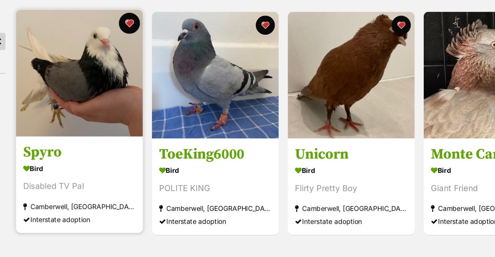
click at [193, 13] on button "favourite" at bounding box center [190, 16] width 14 height 14
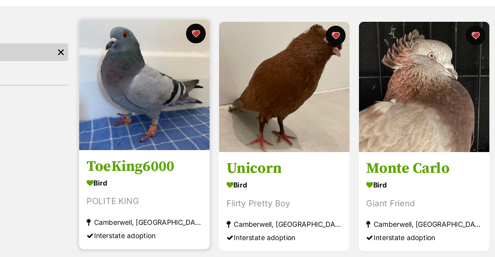
scroll to position [110, 0]
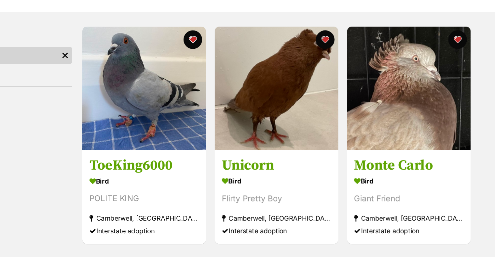
drag, startPoint x: 188, startPoint y: 105, endPoint x: 399, endPoint y: 139, distance: 213.7
click at [399, 139] on div "ToeKing6000 Bird POLITE KING Camberwell, VIC Interstate adoption Advertisement …" at bounding box center [294, 98] width 365 height 153
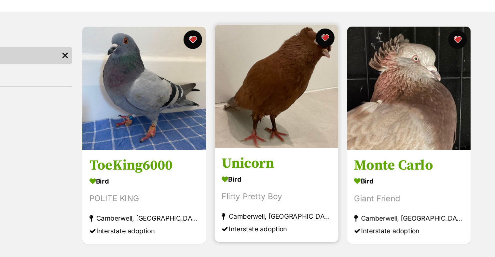
click at [273, 126] on div "Bird" at bounding box center [248, 129] width 76 height 9
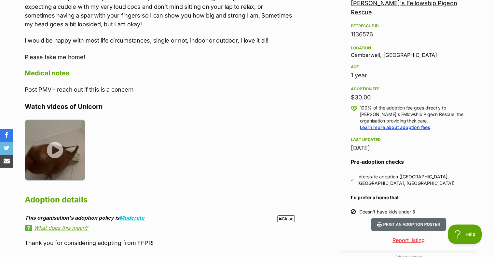
scroll to position [440, 0]
